Goal: Task Accomplishment & Management: Complete application form

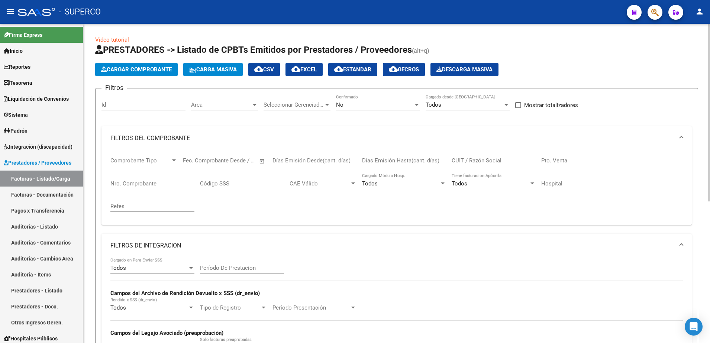
scroll to position [255, 0]
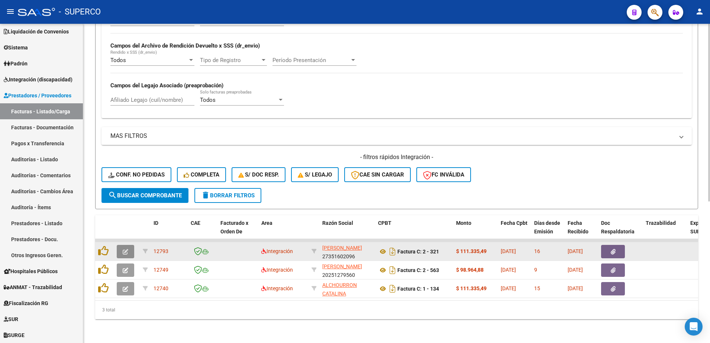
click at [130, 246] on button "button" at bounding box center [125, 251] width 17 height 13
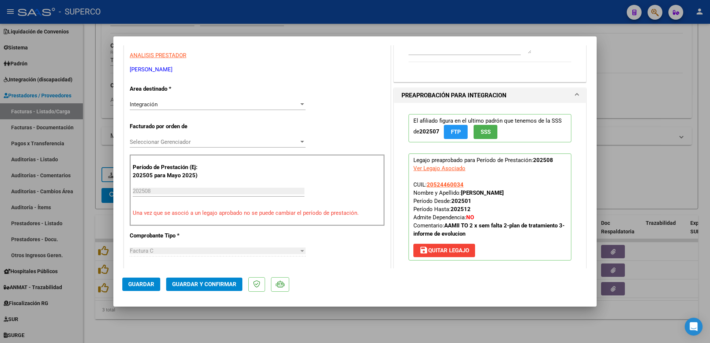
scroll to position [139, 0]
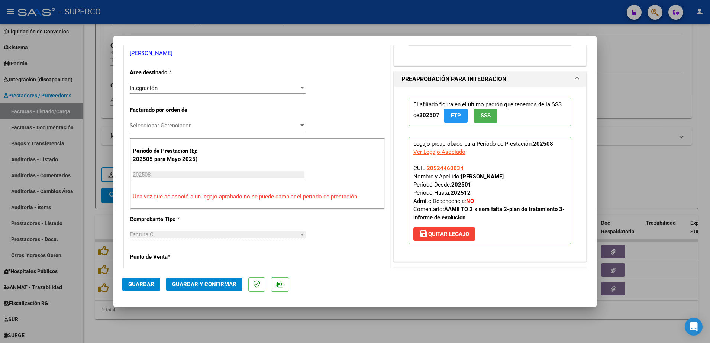
click at [255, 331] on div at bounding box center [355, 171] width 710 height 343
type input "$ 0,00"
